Goal: Task Accomplishment & Management: Manage account settings

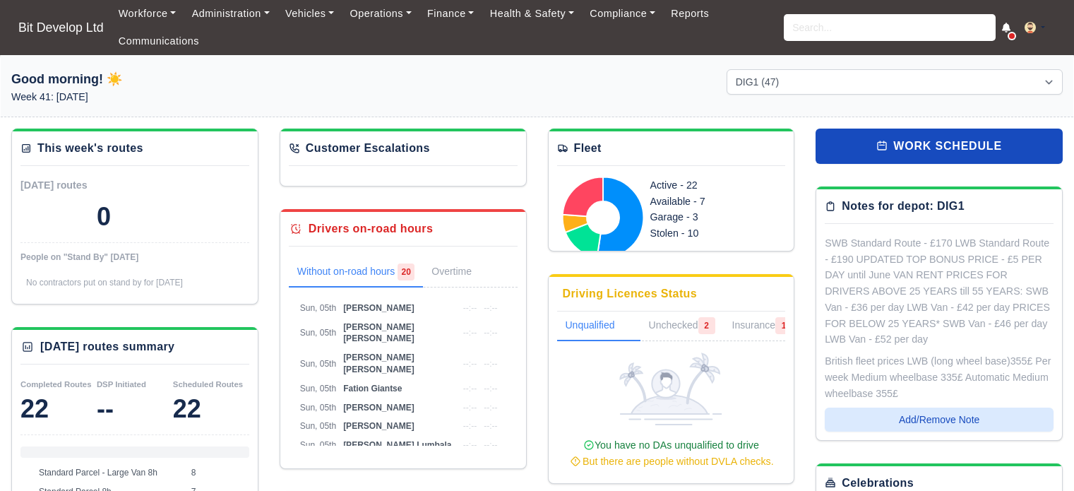
select select "2"
click at [154, 12] on link "Workforce" at bounding box center [147, 14] width 73 height 28
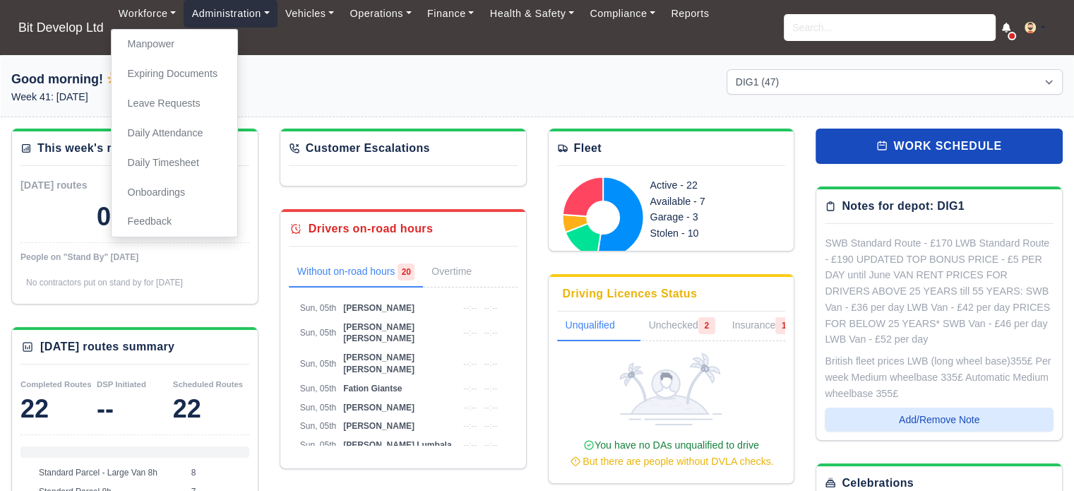
click at [254, 13] on link "Administration" at bounding box center [230, 14] width 93 height 28
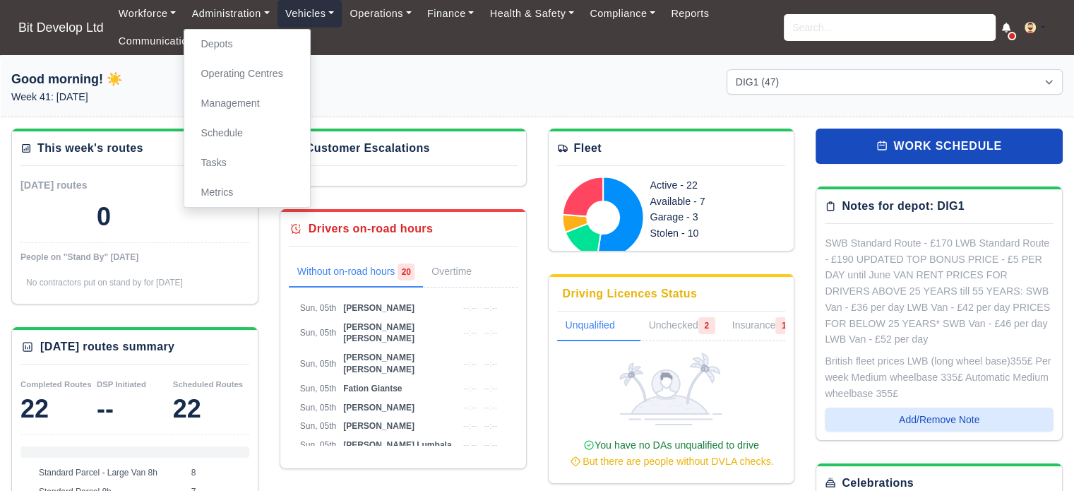
click at [316, 19] on link "Vehicles" at bounding box center [309, 14] width 65 height 28
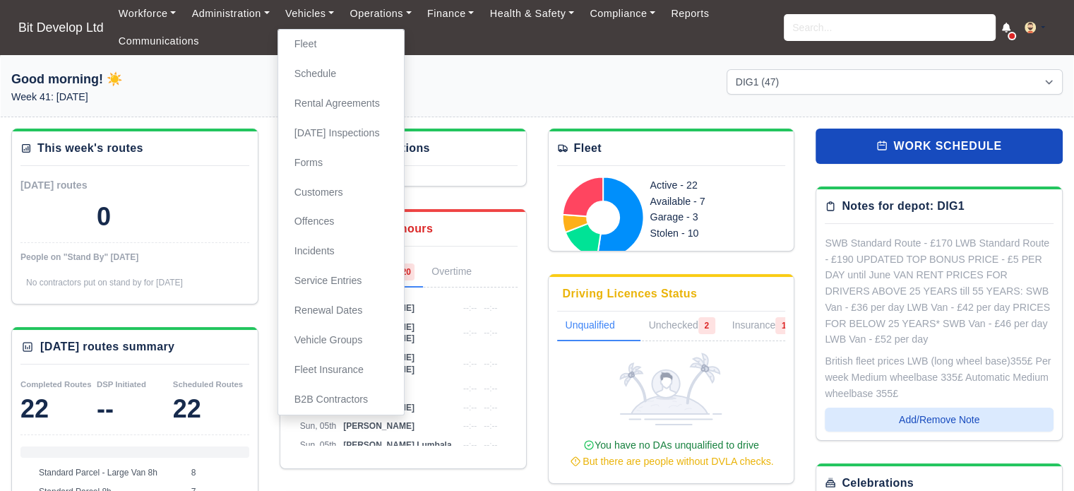
click at [632, 49] on ul "Workforce Manpower Expiring Documents Leave Requests Daily Attendance Daily Tim…" at bounding box center [447, 27] width 673 height 55
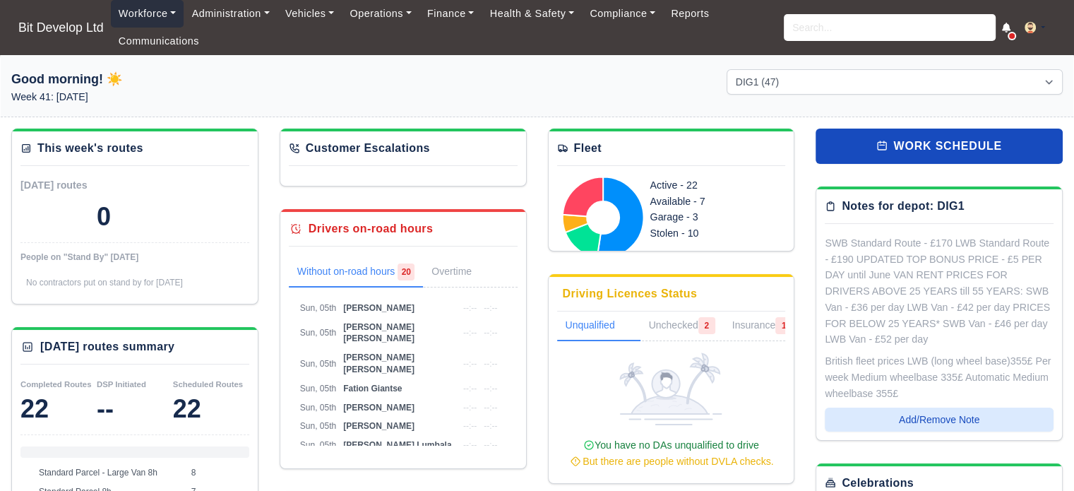
click at [144, 13] on link "Workforce" at bounding box center [147, 14] width 73 height 28
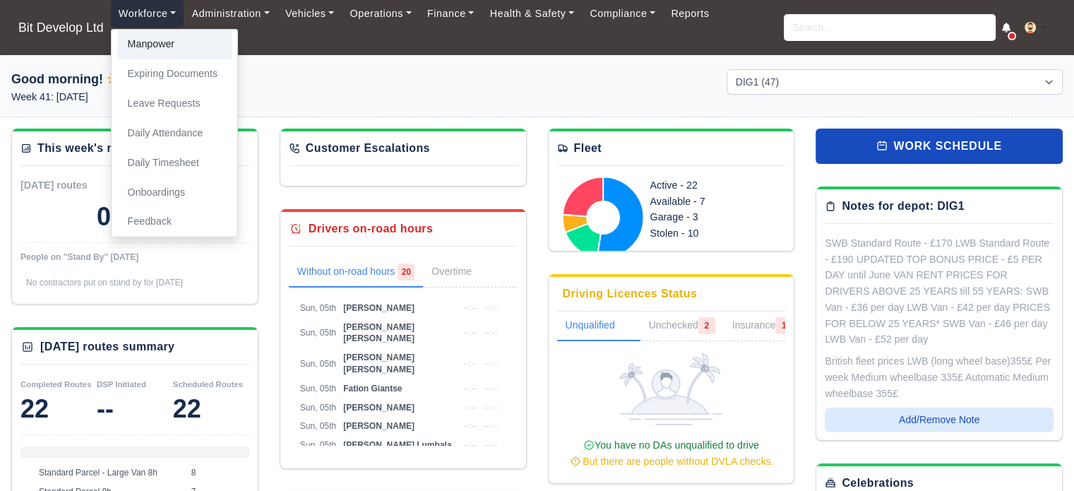
click at [155, 37] on link "Manpower" at bounding box center [174, 45] width 114 height 30
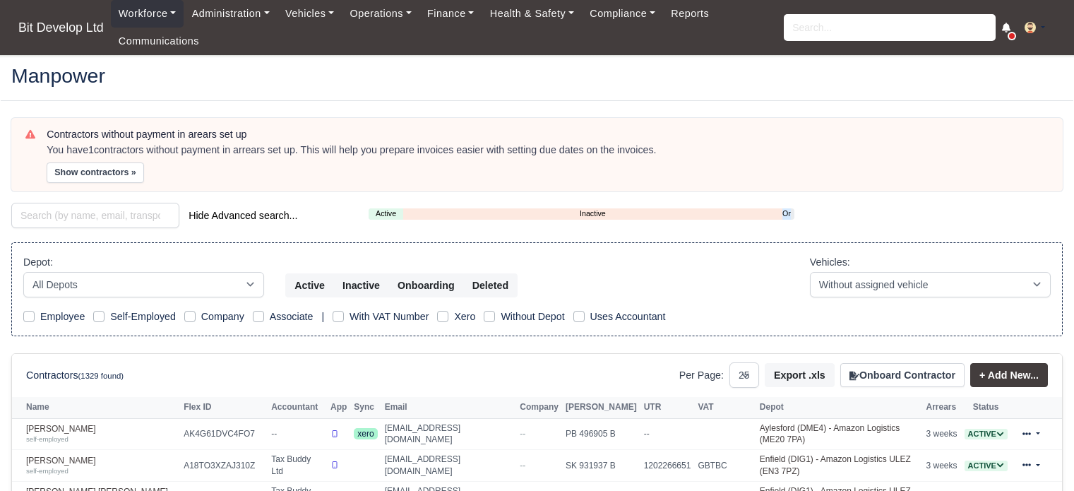
select select "25"
click at [84, 212] on input "search" at bounding box center [95, 215] width 168 height 25
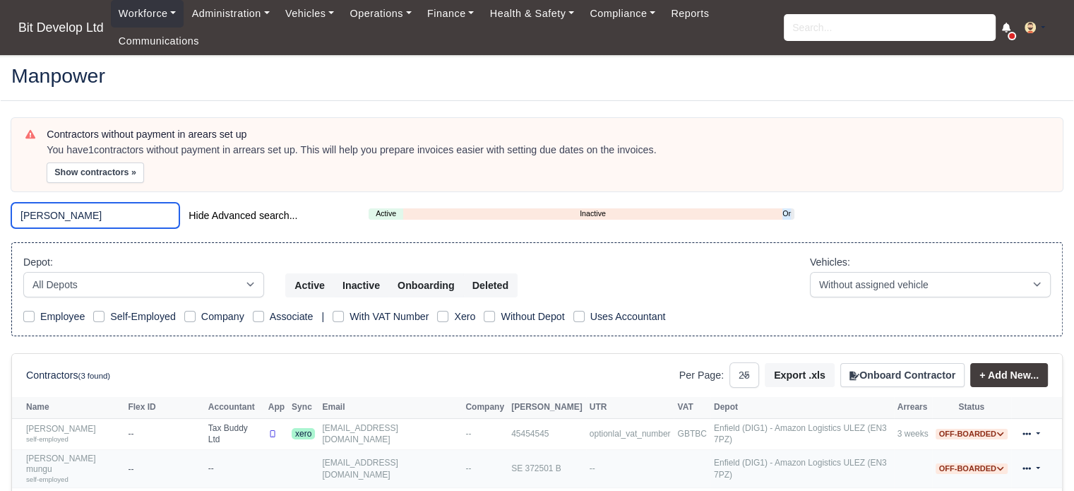
scroll to position [71, 0]
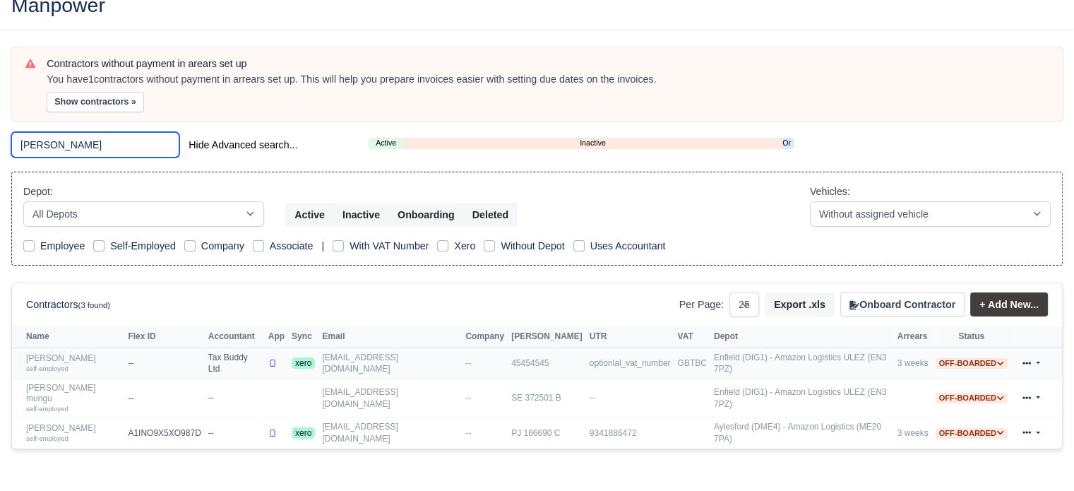
type input "nick"
click at [45, 355] on link "Nick Baldjiev self-employed" at bounding box center [73, 363] width 95 height 20
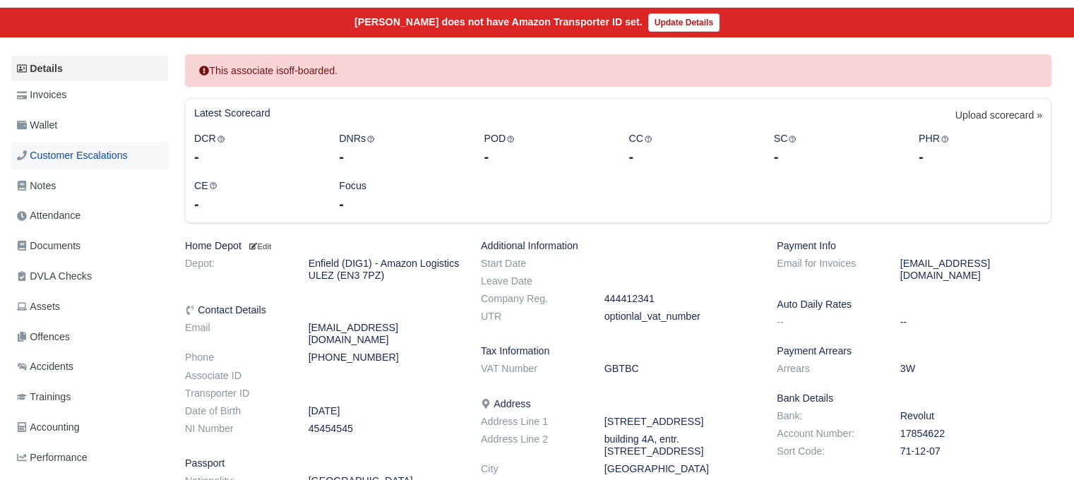
scroll to position [212, 0]
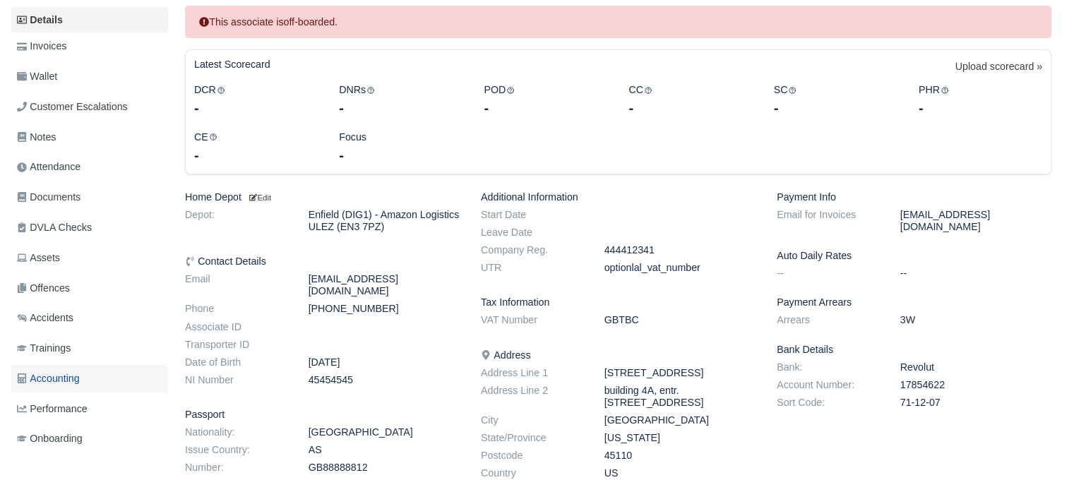
click at [87, 378] on link "Accounting" at bounding box center [89, 379] width 157 height 28
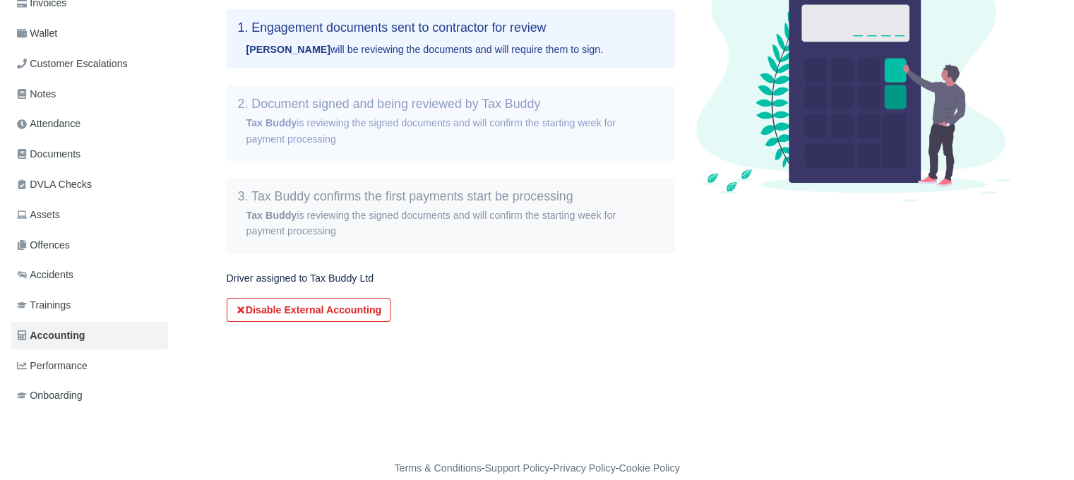
scroll to position [266, 0]
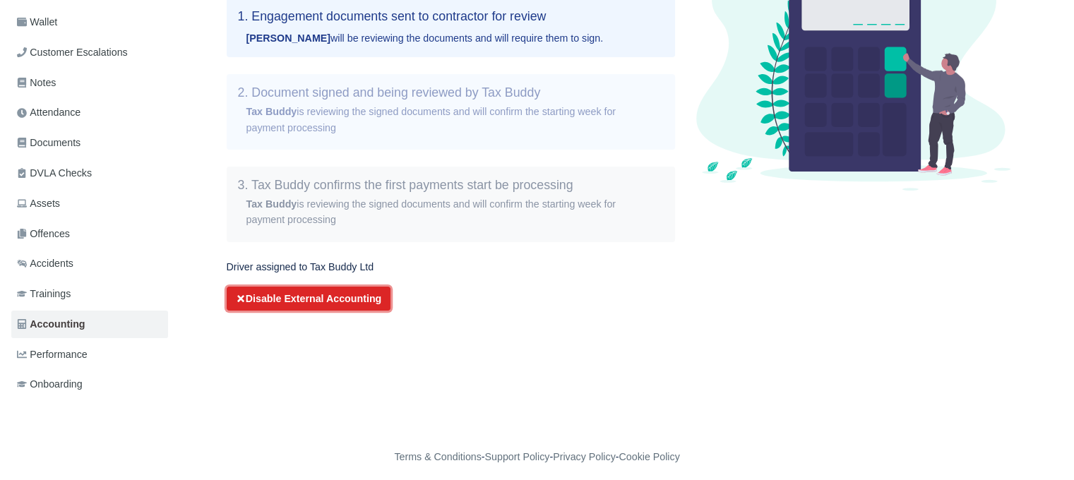
drag, startPoint x: 328, startPoint y: 301, endPoint x: 607, endPoint y: 47, distance: 377.2
click at [328, 301] on button "Disable External Accounting" at bounding box center [309, 299] width 164 height 24
